Goal: Check status: Check status

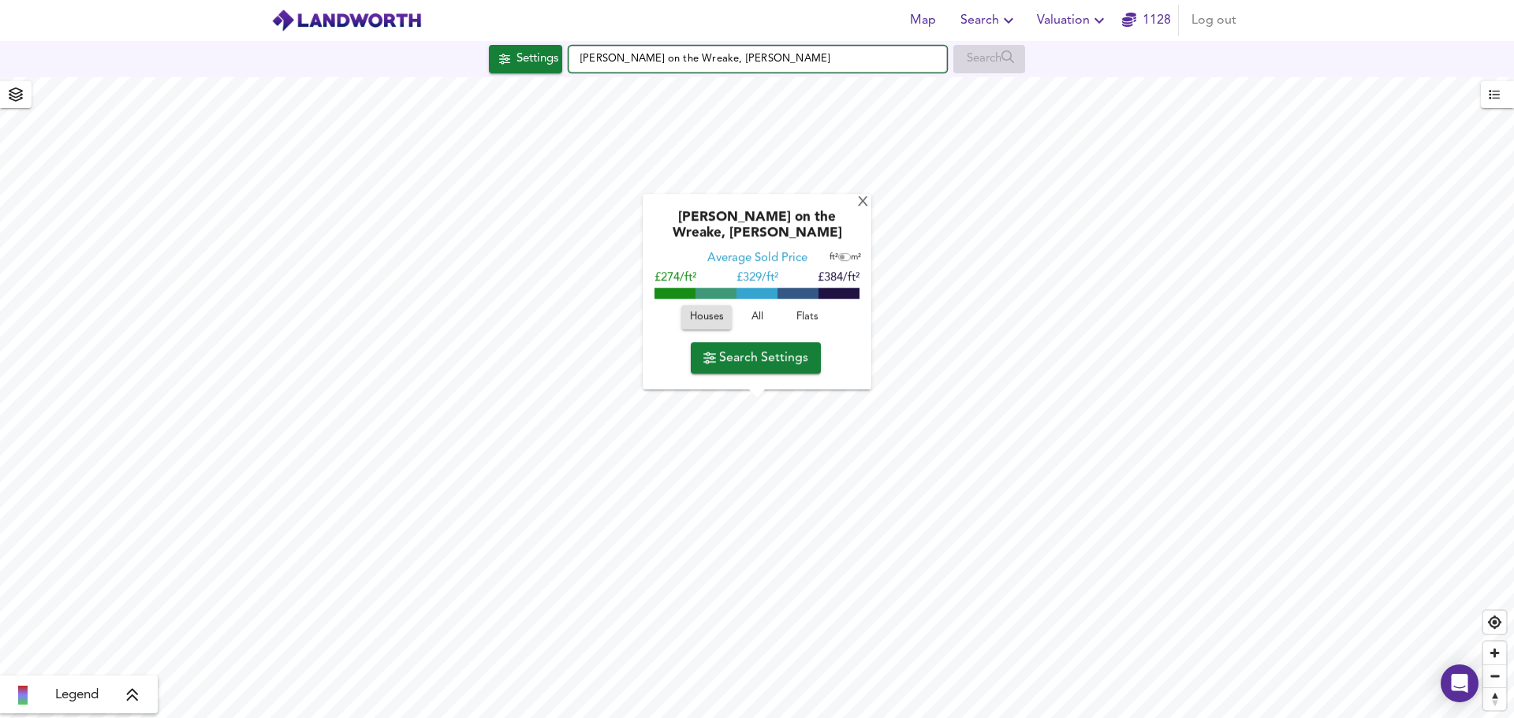
click at [700, 52] on input "Frisby on the Wreake, Melton Mowbray" at bounding box center [757, 59] width 378 height 27
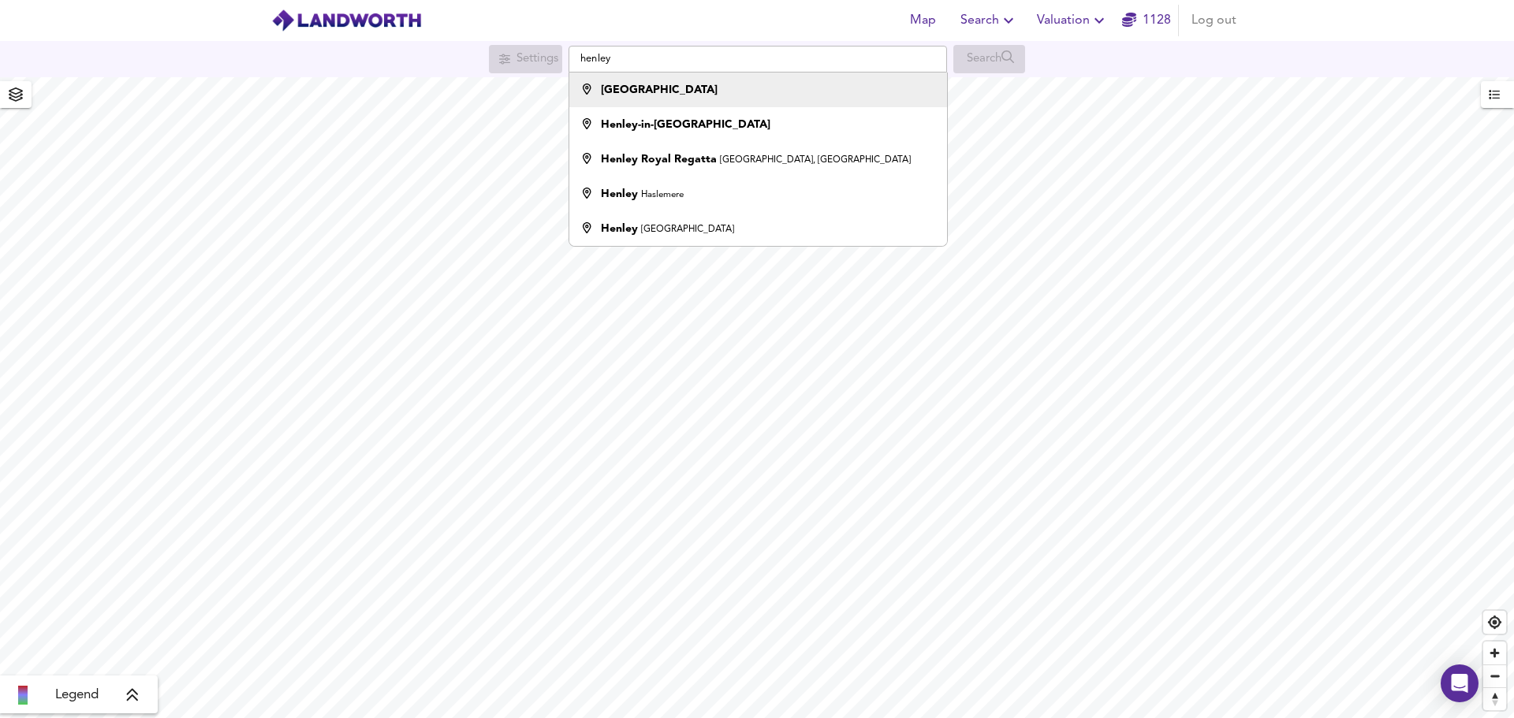
click at [669, 88] on strong "[GEOGRAPHIC_DATA]" at bounding box center [659, 89] width 117 height 11
type input "[GEOGRAPHIC_DATA]"
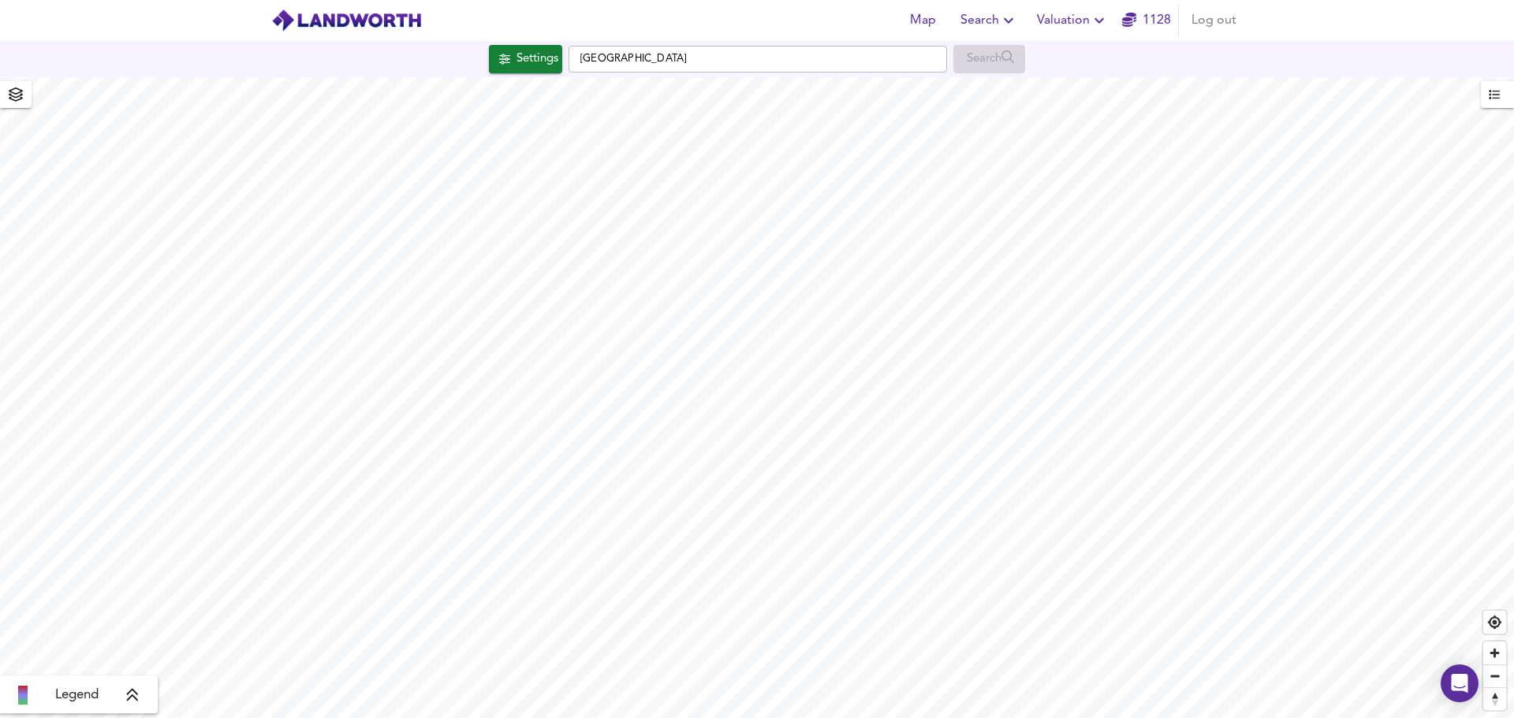
checkbox input "false"
checkbox input "true"
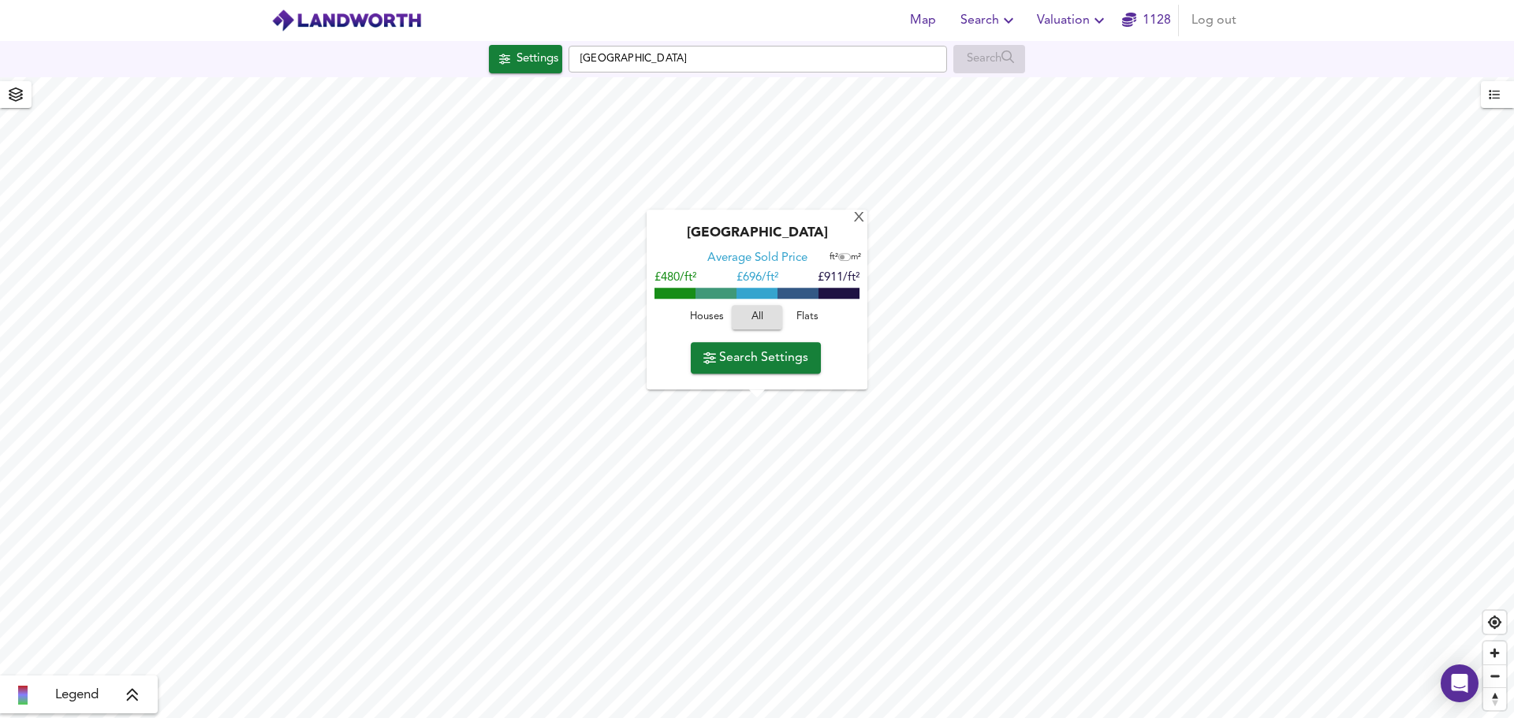
click at [705, 319] on span "Houses" at bounding box center [706, 318] width 43 height 18
click at [1158, 23] on link "1128" at bounding box center [1146, 20] width 49 height 22
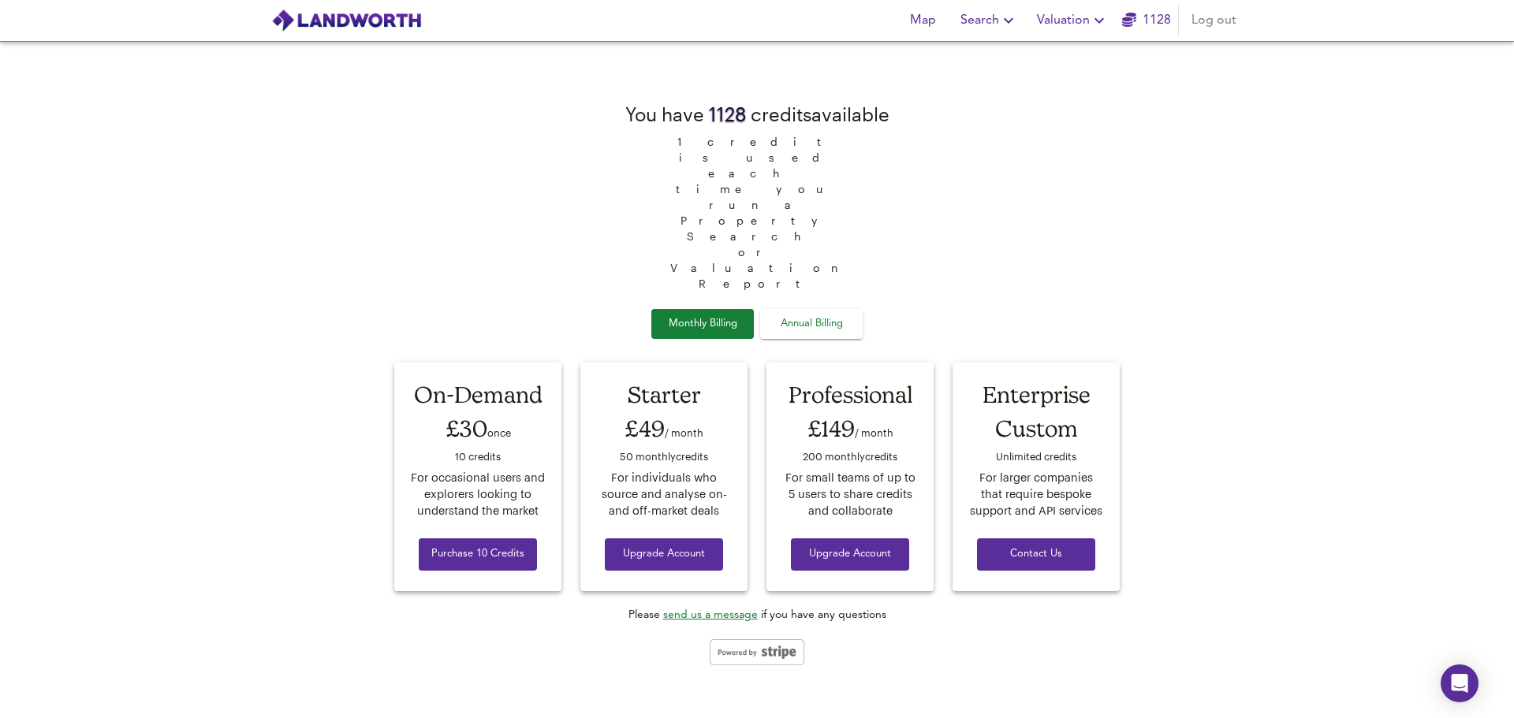
click at [1106, 15] on icon "button" at bounding box center [1099, 20] width 19 height 19
click at [1096, 84] on li "Valuation Report History" at bounding box center [1072, 85] width 188 height 28
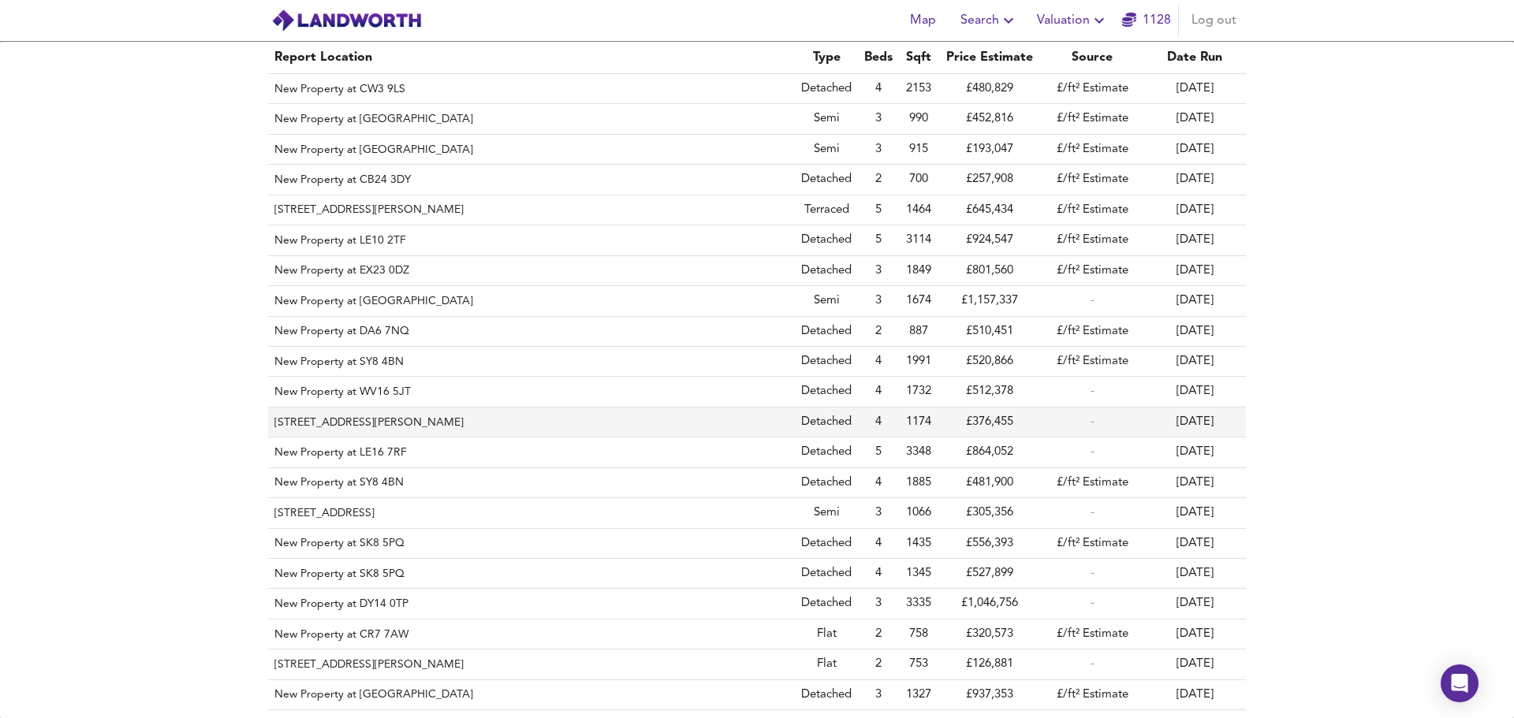
click at [745, 419] on th "[STREET_ADDRESS][PERSON_NAME]" at bounding box center [531, 423] width 527 height 30
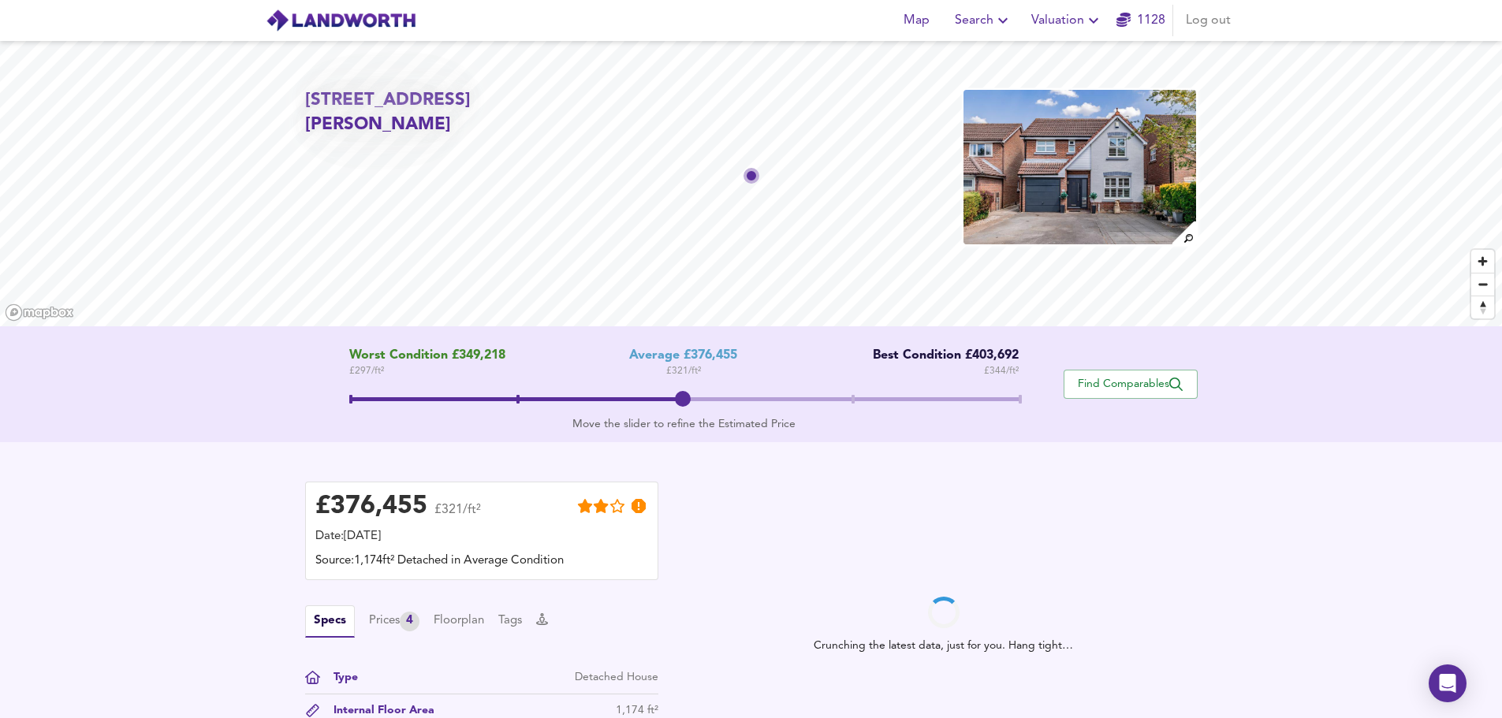
click at [850, 399] on span at bounding box center [683, 399] width 669 height 4
click at [1017, 395] on span at bounding box center [683, 401] width 669 height 28
click at [855, 397] on span at bounding box center [683, 401] width 669 height 28
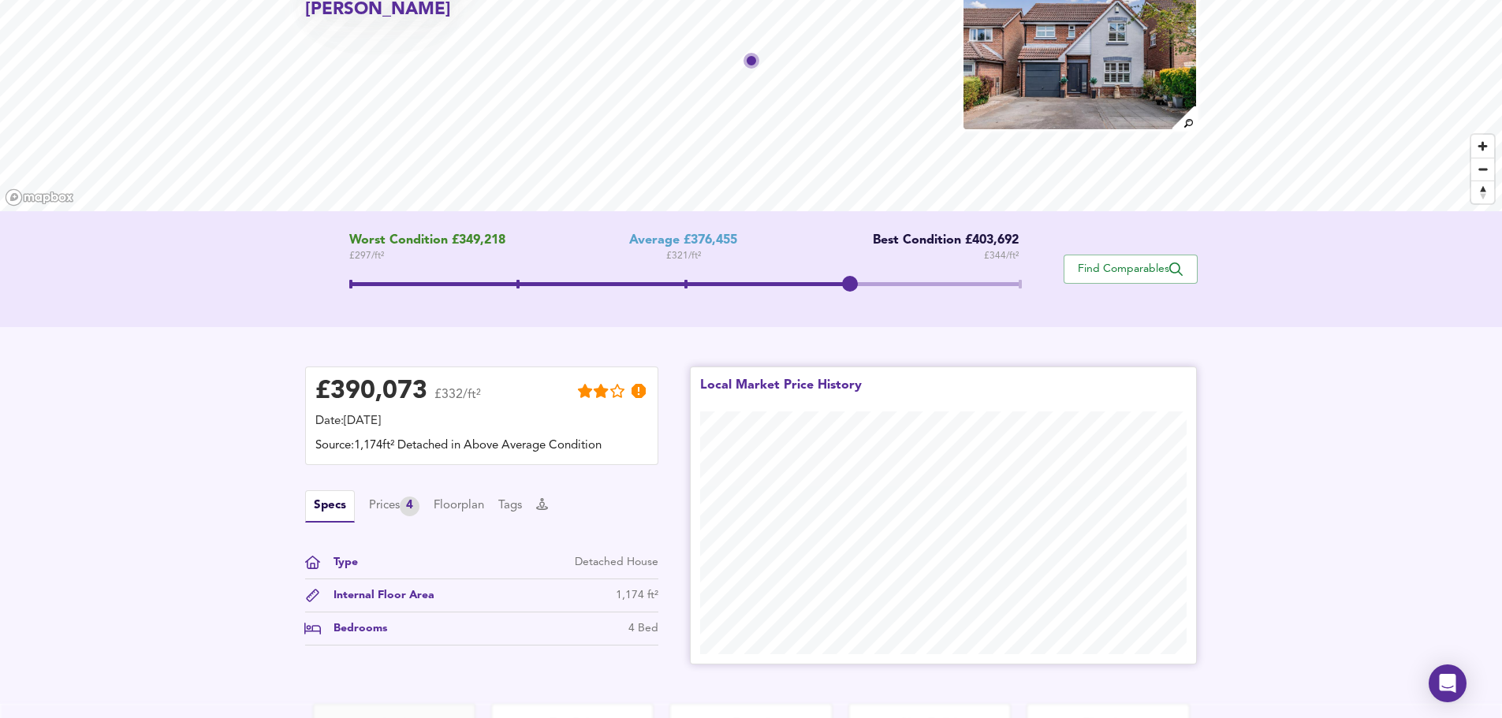
scroll to position [237, 0]
